Goal: Find specific page/section: Find specific page/section

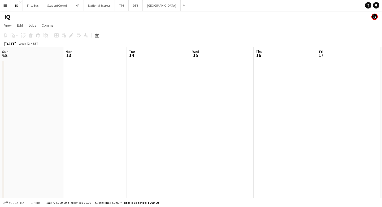
click at [32, 6] on button "First Bus Close" at bounding box center [33, 5] width 20 height 10
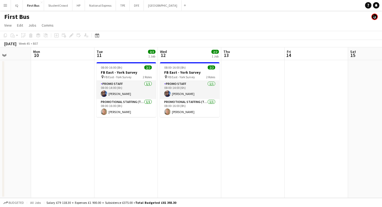
scroll to position [0, 184]
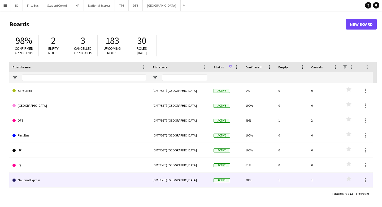
click at [41, 178] on link "National Express" at bounding box center [79, 179] width 134 height 15
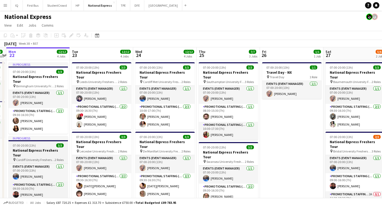
scroll to position [0, 184]
